Goal: Contribute content

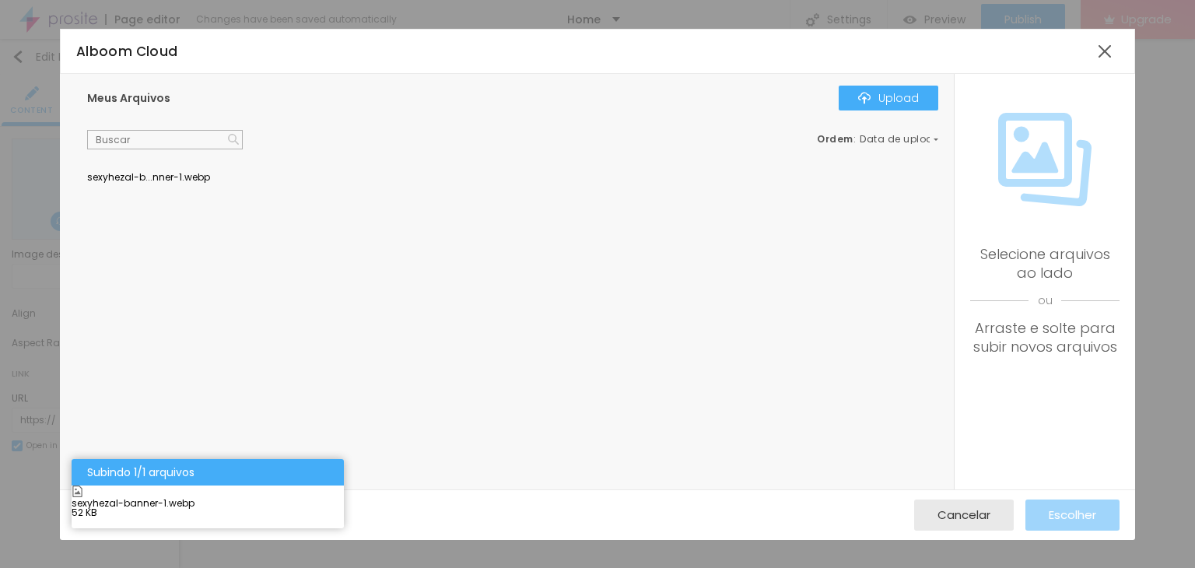
click at [205, 173] on div at bounding box center [512, 173] width 851 height 0
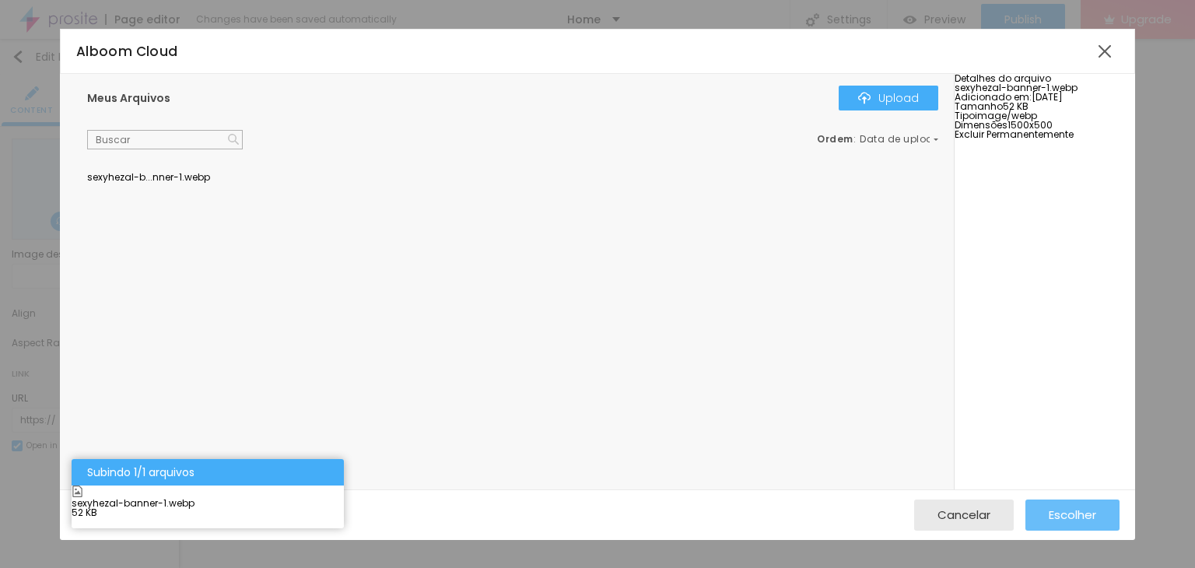
click at [1088, 518] on span "Escolher" at bounding box center [1072, 514] width 47 height 13
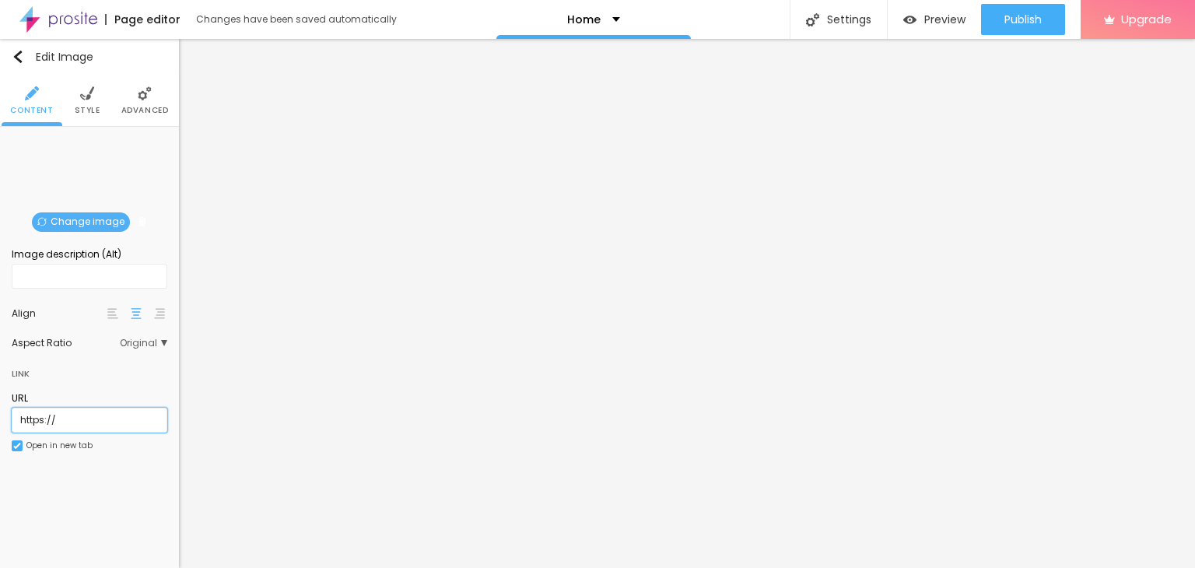
click at [60, 418] on input "https://" at bounding box center [90, 420] width 156 height 25
click at [90, 426] on input "https://" at bounding box center [90, 420] width 156 height 25
type input "[URL][DOMAIN_NAME]"
click at [78, 227] on span "Change image" at bounding box center [81, 221] width 98 height 19
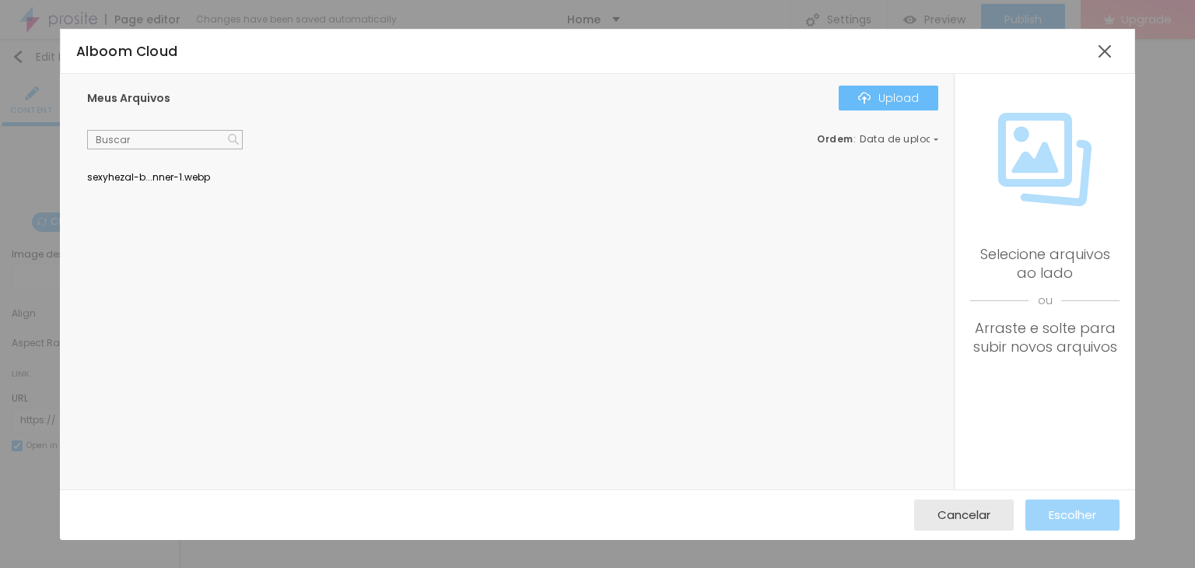
click at [907, 104] on div "Upload" at bounding box center [888, 98] width 61 height 12
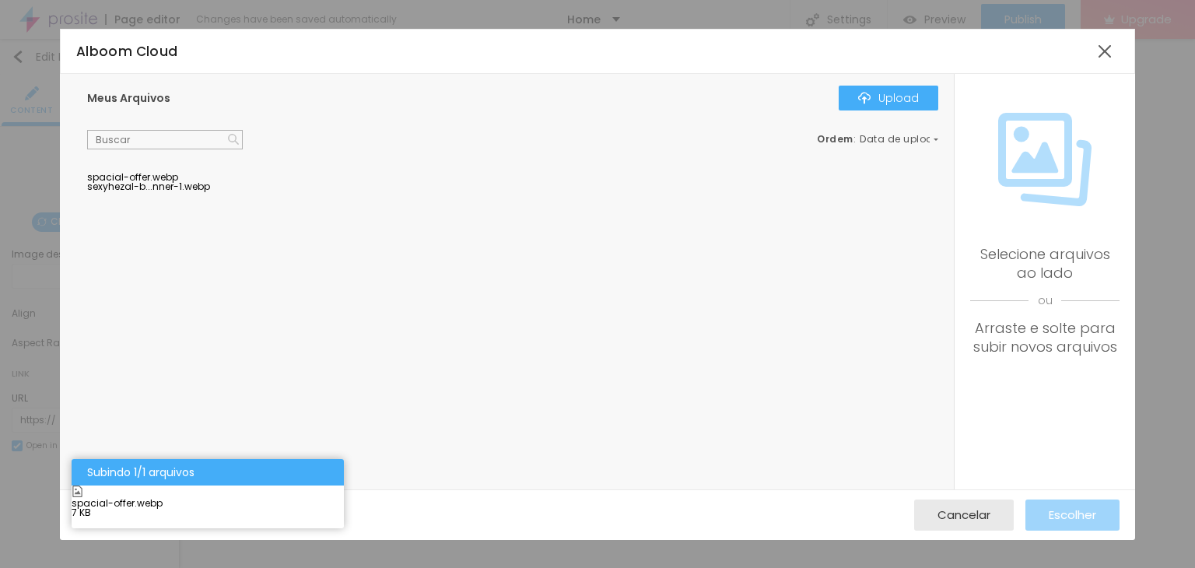
click at [154, 173] on div at bounding box center [512, 173] width 851 height 0
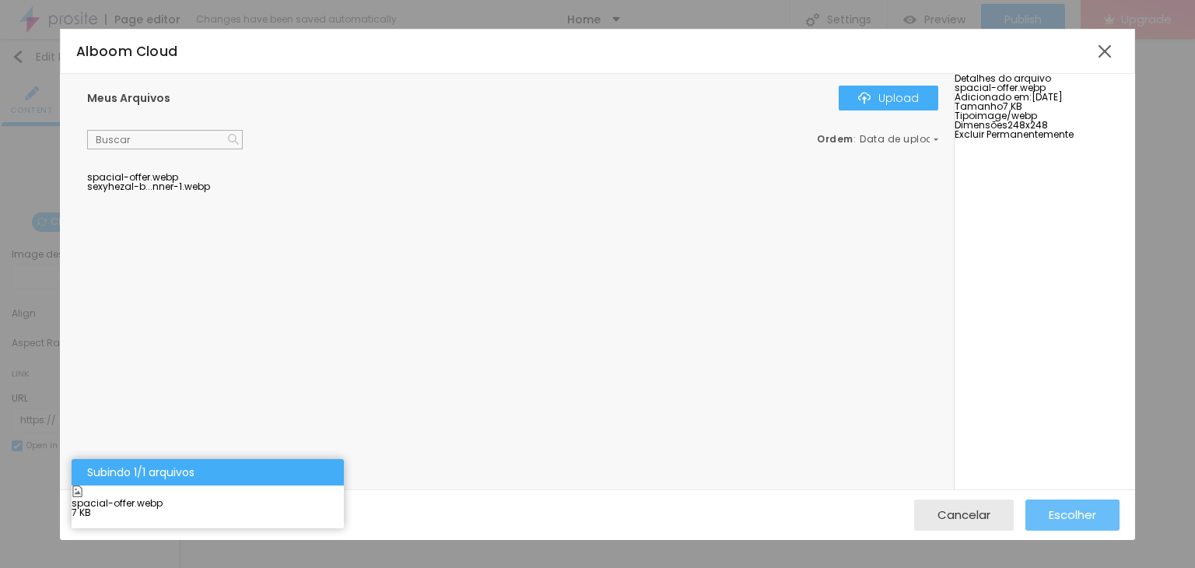
click at [1055, 511] on span "Escolher" at bounding box center [1072, 514] width 47 height 13
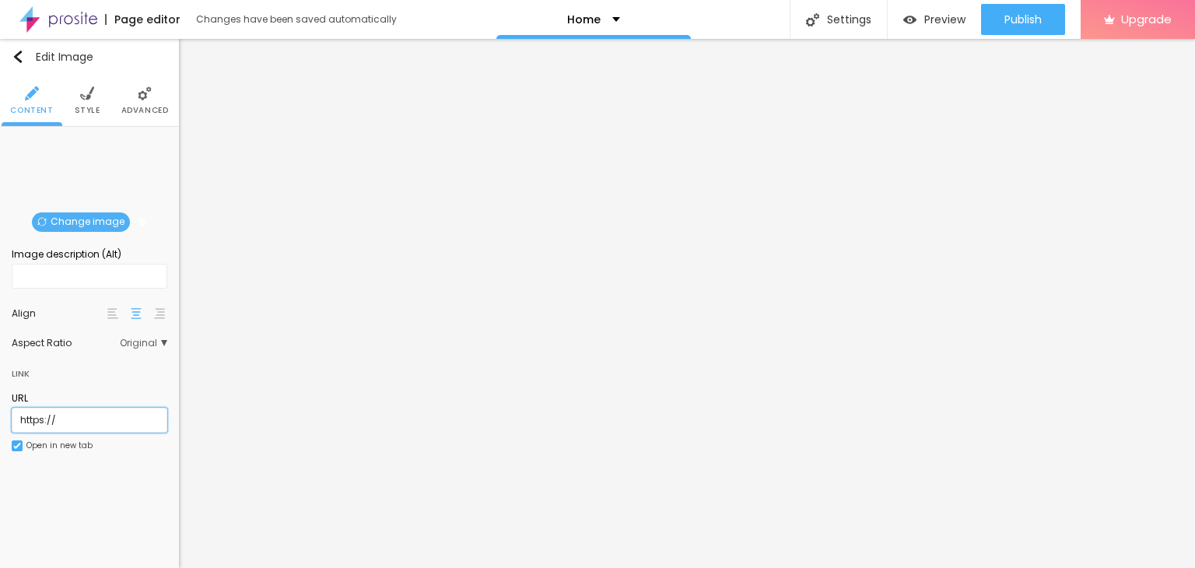
click at [100, 424] on input "https://" at bounding box center [90, 420] width 156 height 25
click at [102, 423] on input "https://" at bounding box center [90, 420] width 156 height 25
type input "[URL][DOMAIN_NAME]"
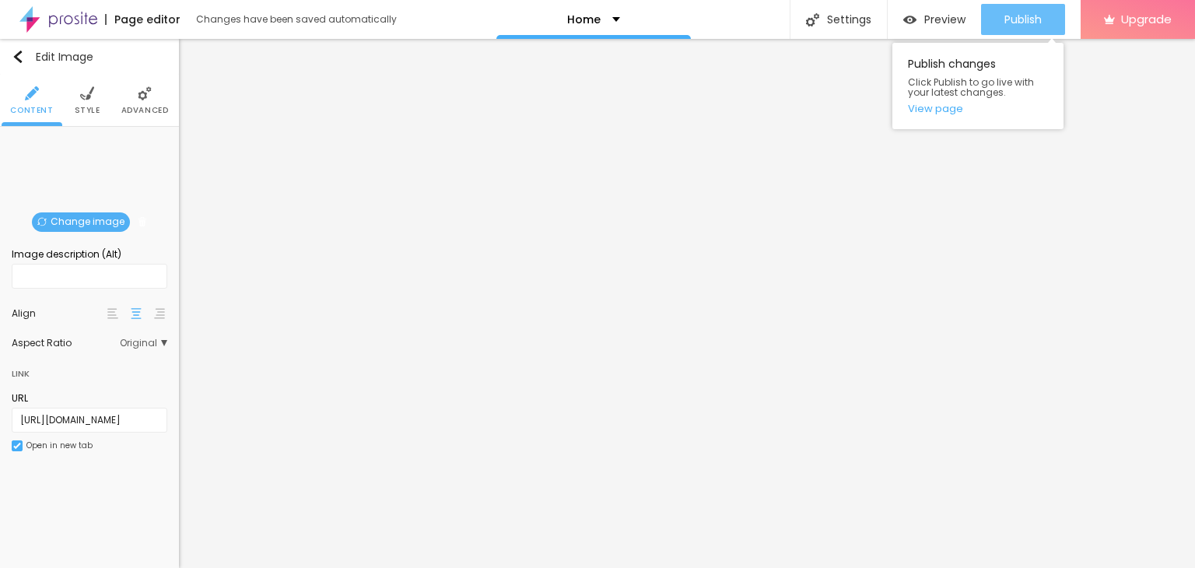
click at [1009, 22] on span "Publish" at bounding box center [1023, 19] width 37 height 12
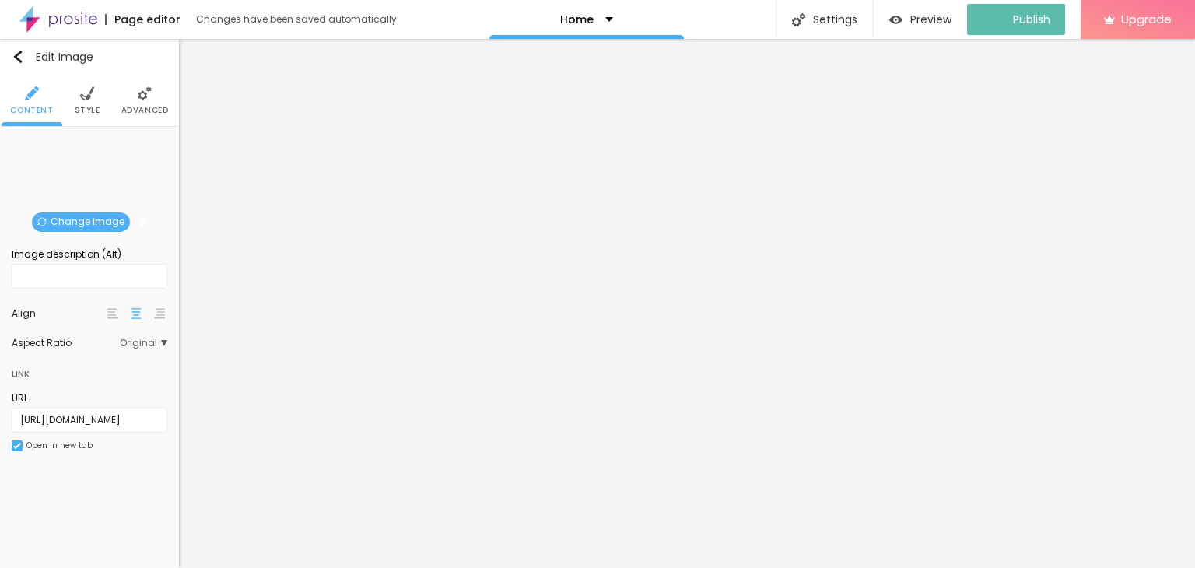
click at [81, 14] on img at bounding box center [58, 19] width 78 height 39
